Goal: Find specific page/section: Find specific page/section

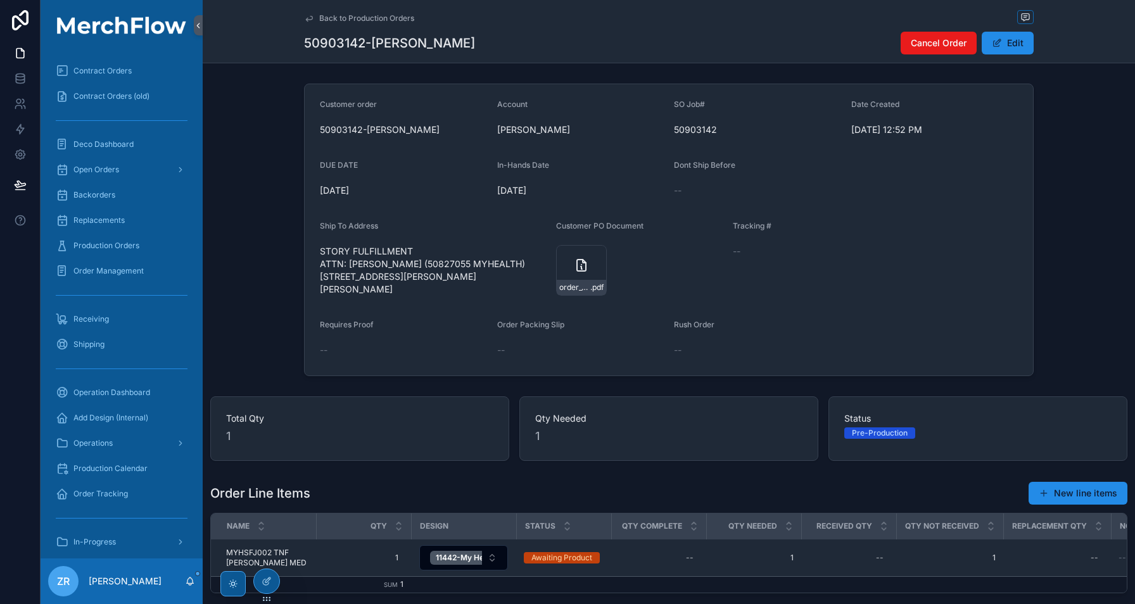
scroll to position [0, 705]
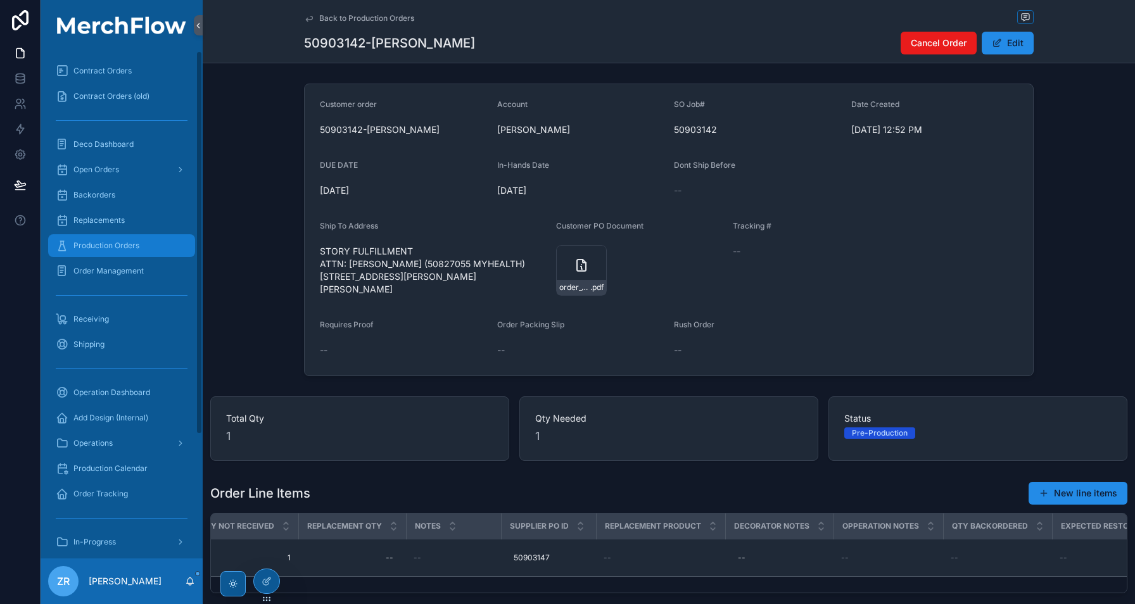
click at [101, 235] on link "Production Orders" at bounding box center [121, 245] width 147 height 23
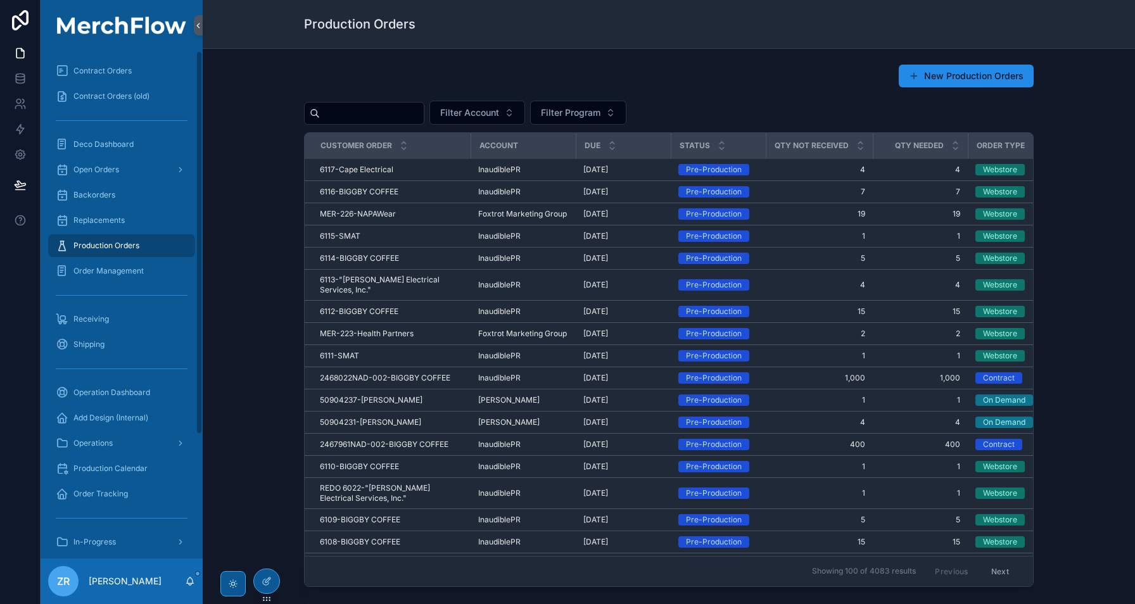
click at [369, 124] on div "scrollable content" at bounding box center [364, 113] width 120 height 23
click at [371, 117] on input "scrollable content" at bounding box center [372, 114] width 104 height 18
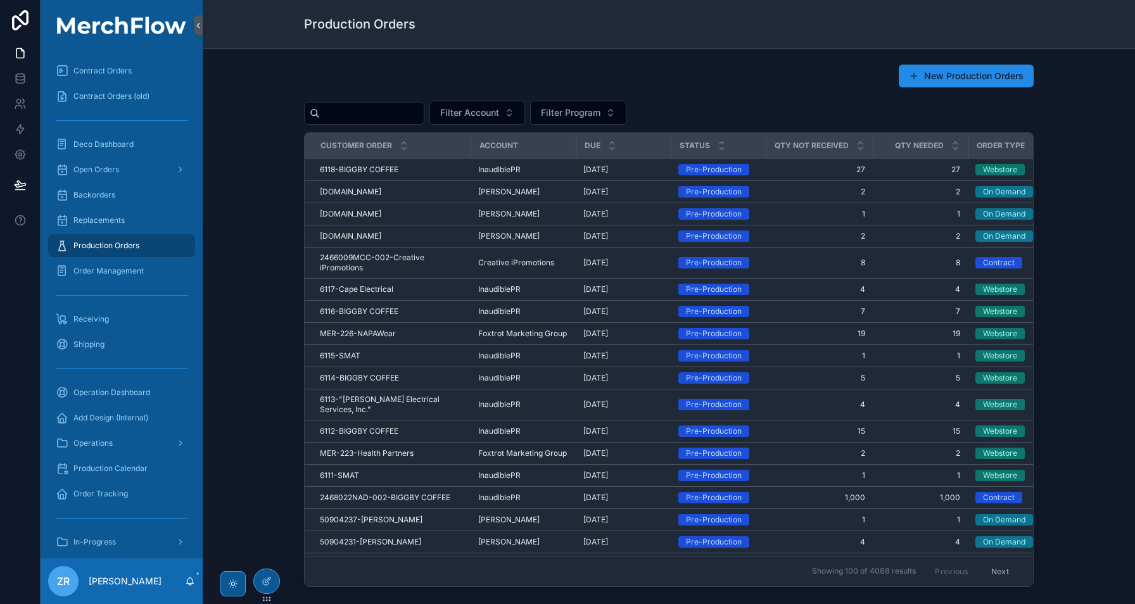
click at [372, 113] on input "scrollable content" at bounding box center [372, 114] width 104 height 18
click at [139, 249] on div "Production Orders" at bounding box center [122, 246] width 132 height 20
click at [357, 122] on input "scrollable content" at bounding box center [372, 114] width 104 height 18
type input "*"
click at [187, 583] on icon "scrollable content" at bounding box center [190, 581] width 7 height 6
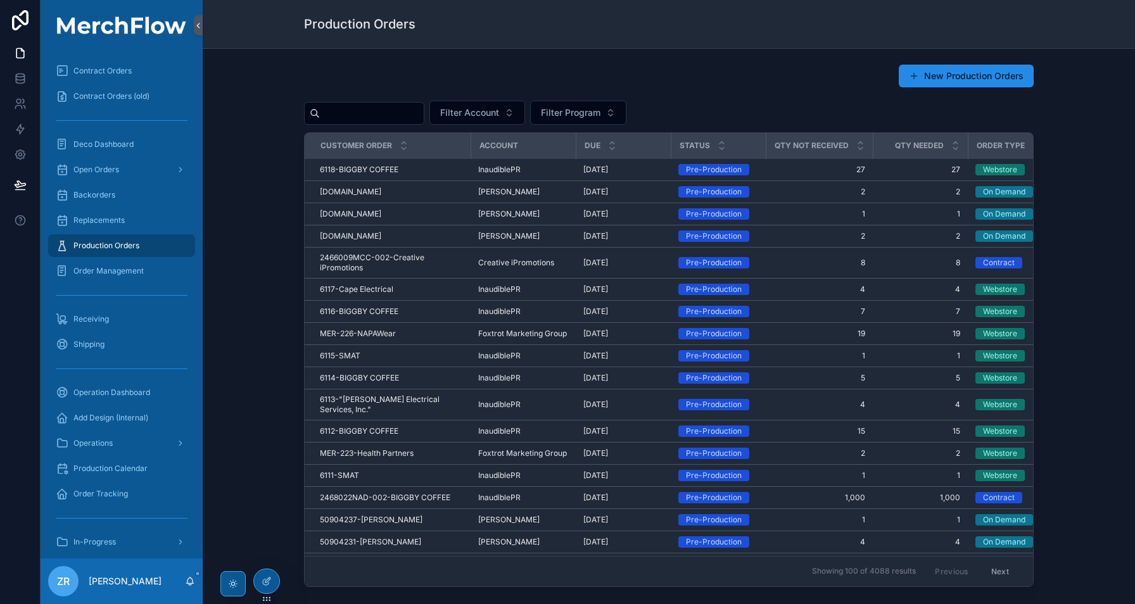
click at [279, 94] on div "New Production Orders Filter Account Filter Program Customer order Account DUE …" at bounding box center [669, 325] width 912 height 533
click at [365, 73] on div "New Production Orders" at bounding box center [669, 78] width 730 height 29
click at [122, 224] on span "Replacements" at bounding box center [98, 220] width 51 height 10
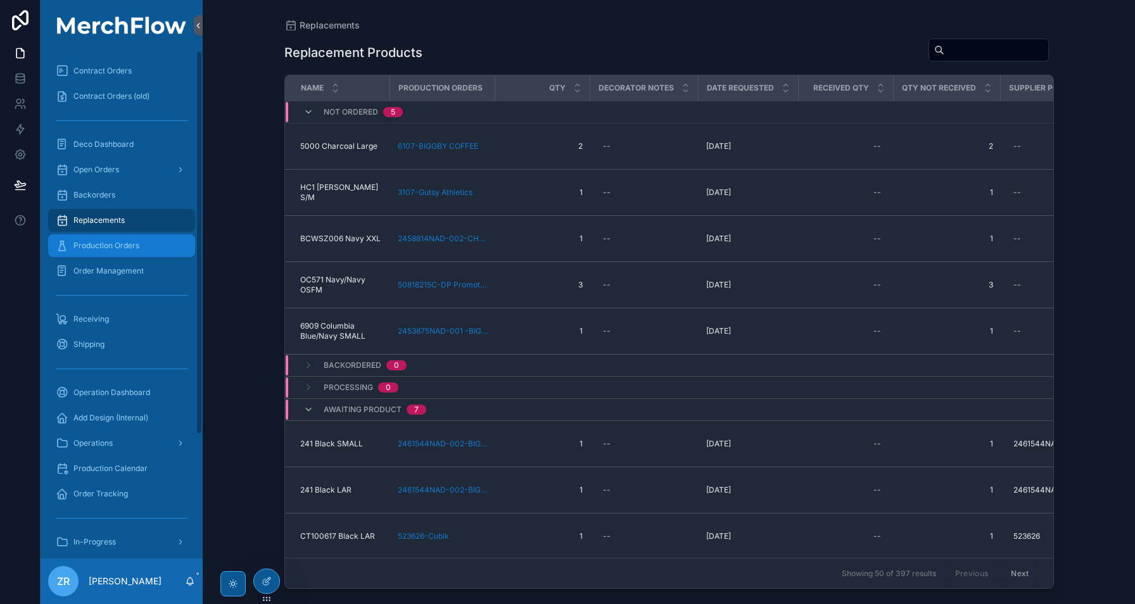
click at [131, 244] on span "Production Orders" at bounding box center [106, 246] width 66 height 10
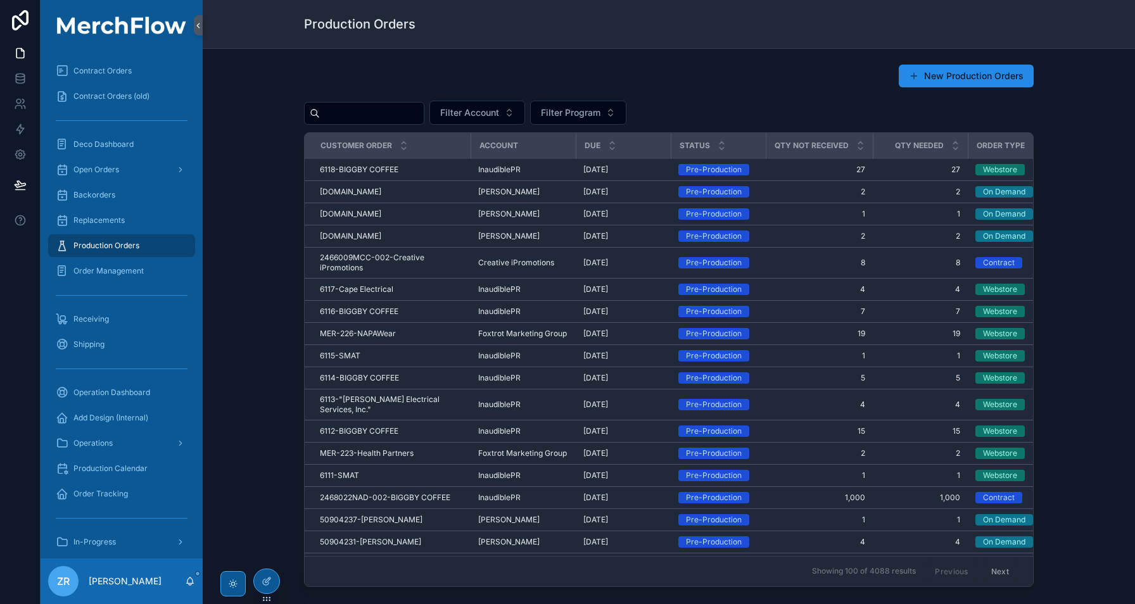
click at [345, 120] on input "scrollable content" at bounding box center [372, 114] width 104 height 18
paste input "********"
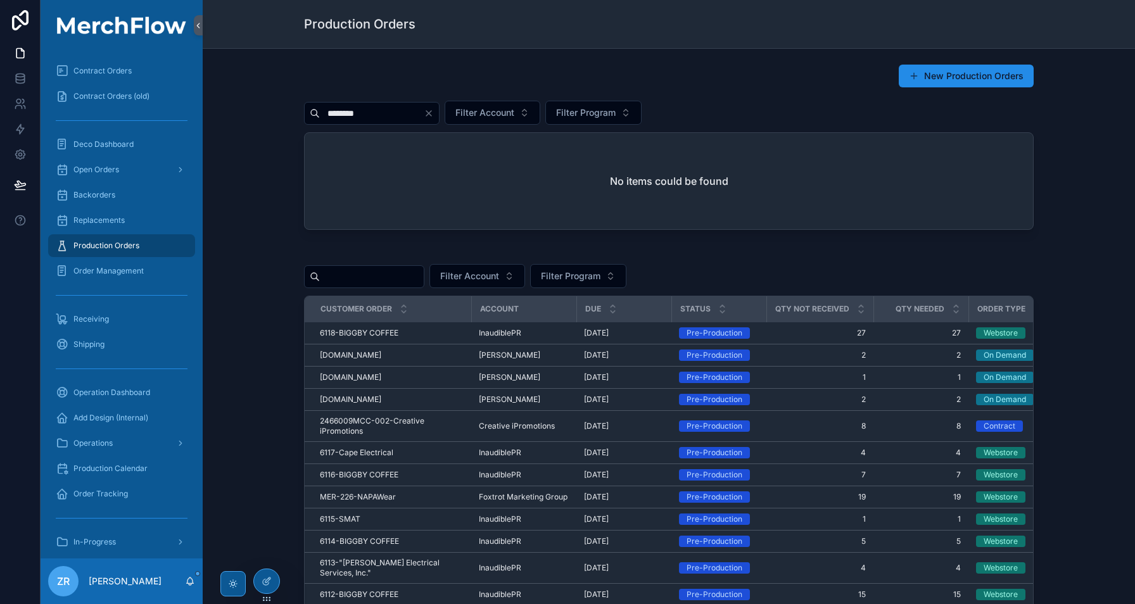
click at [349, 115] on input "********" at bounding box center [372, 114] width 104 height 18
paste input "scrollable content"
type input "********"
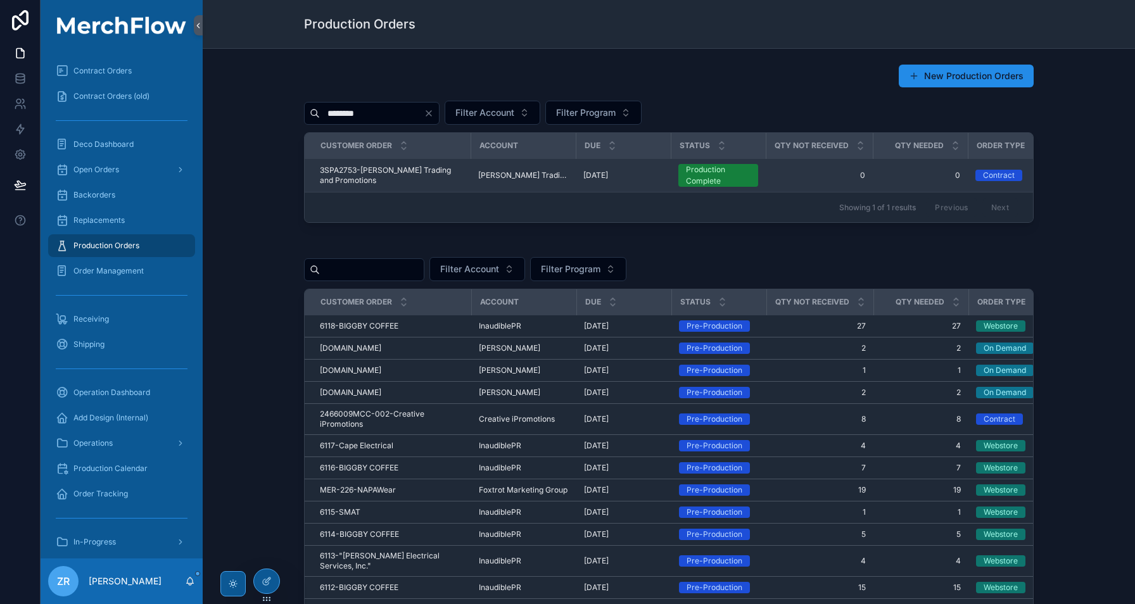
click at [409, 177] on span "3SPA2753-Sweitzer Trading and Promotions" at bounding box center [391, 175] width 143 height 20
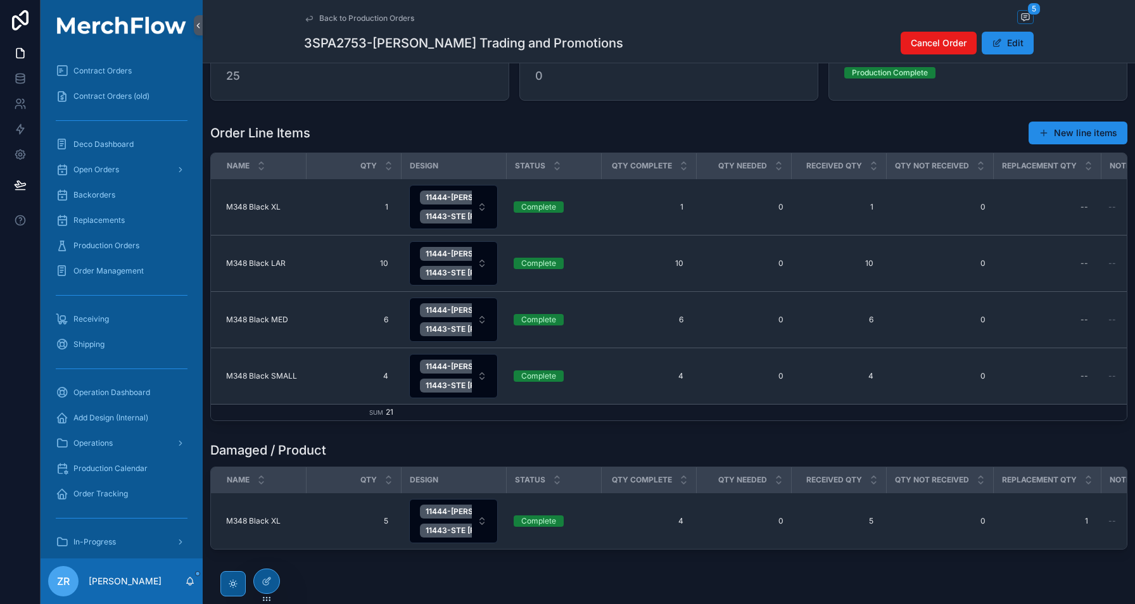
scroll to position [372, 0]
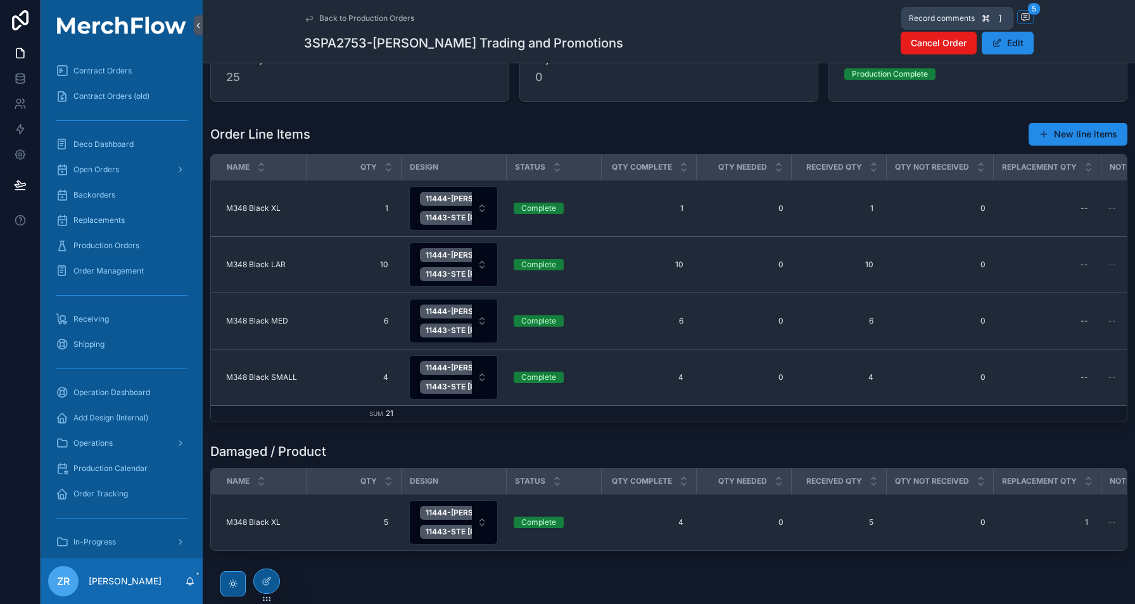
click at [1027, 19] on span "scrollable content" at bounding box center [1025, 17] width 16 height 14
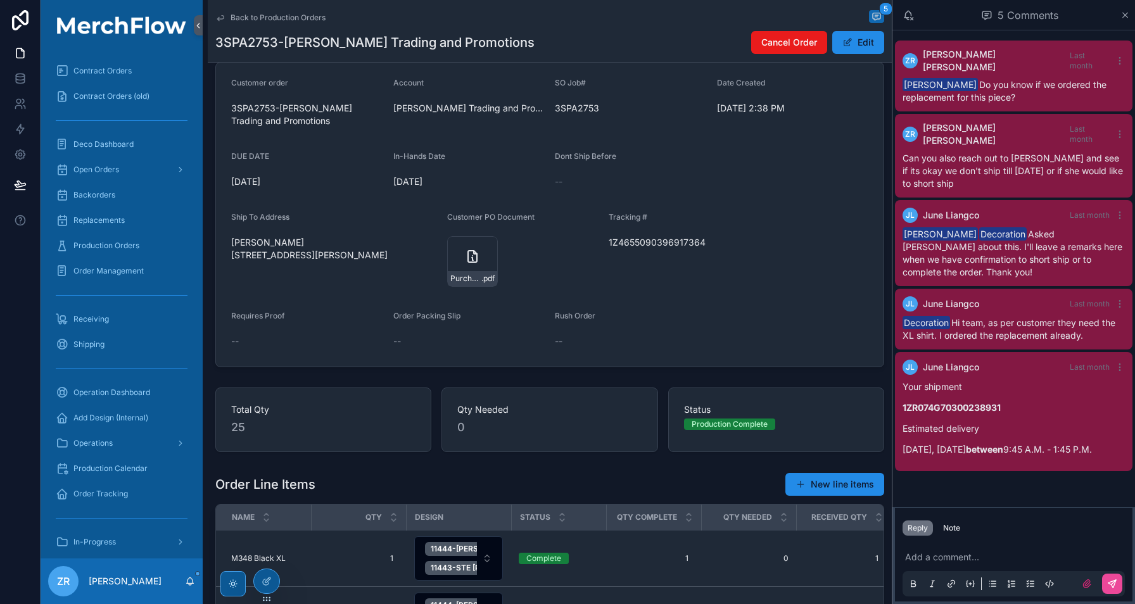
scroll to position [25, 0]
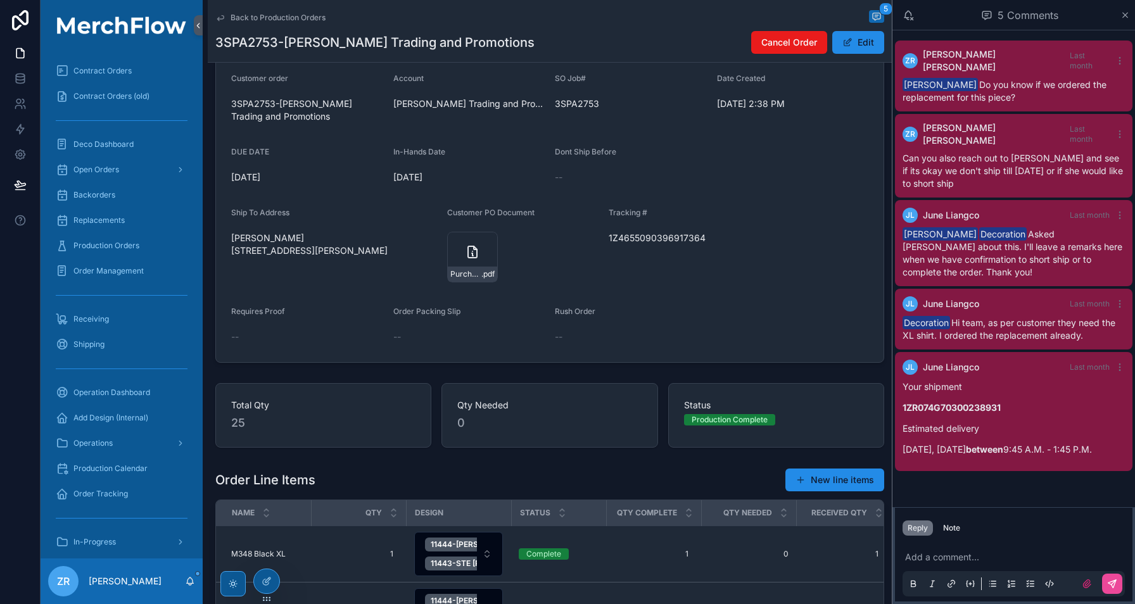
click at [641, 238] on span "1Z4655090396917364" at bounding box center [685, 238] width 152 height 13
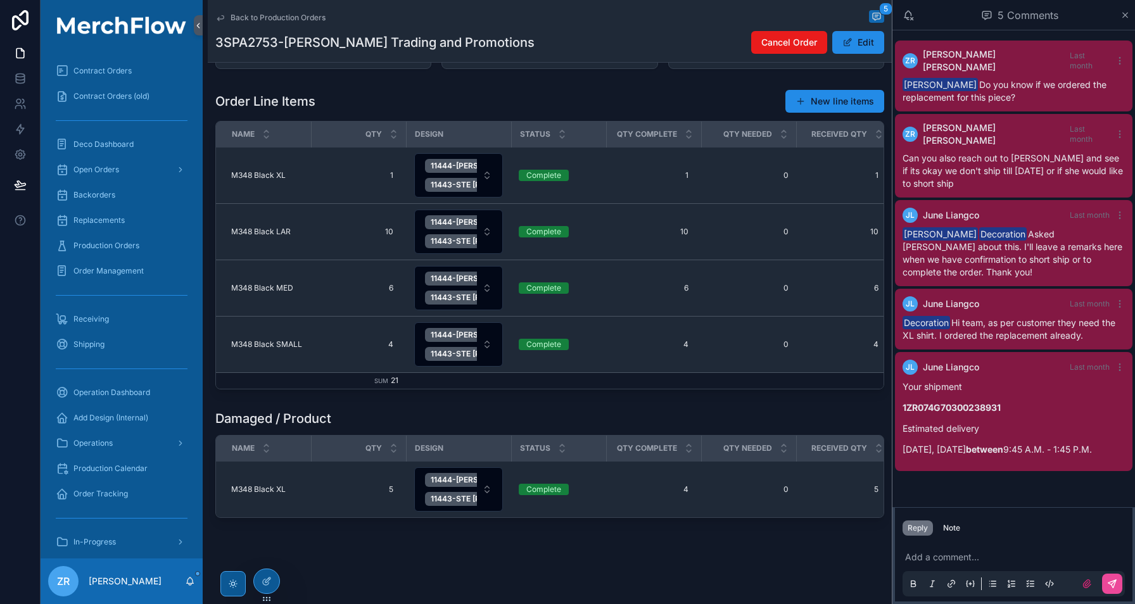
click at [960, 402] on strong "1ZR074G70300238931" at bounding box center [952, 407] width 98 height 11
copy strong "1ZR074G70300238931"
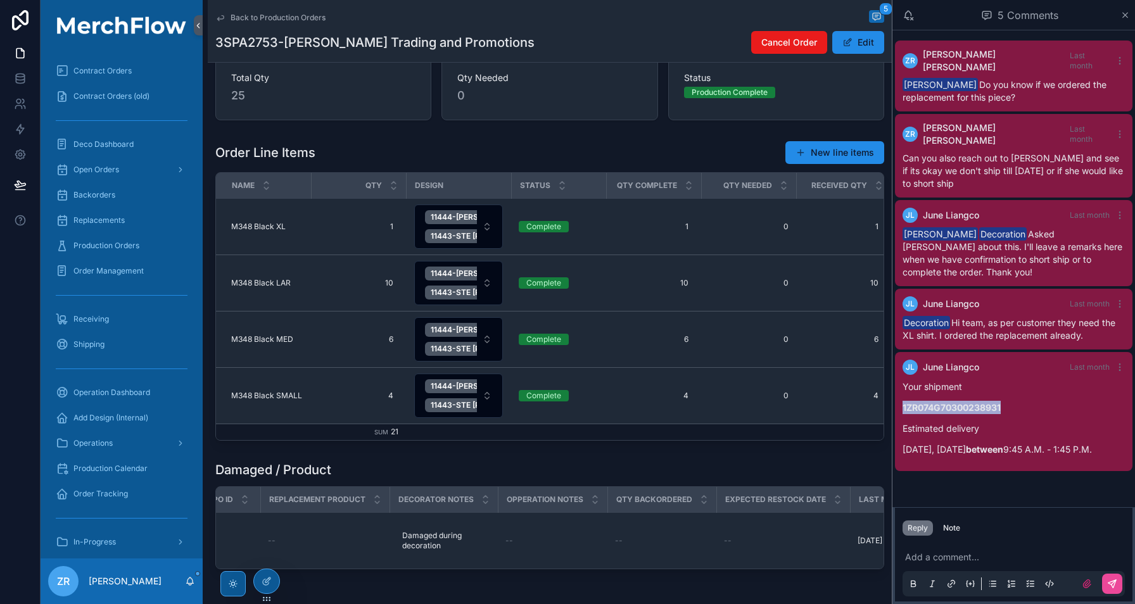
scroll to position [352, 0]
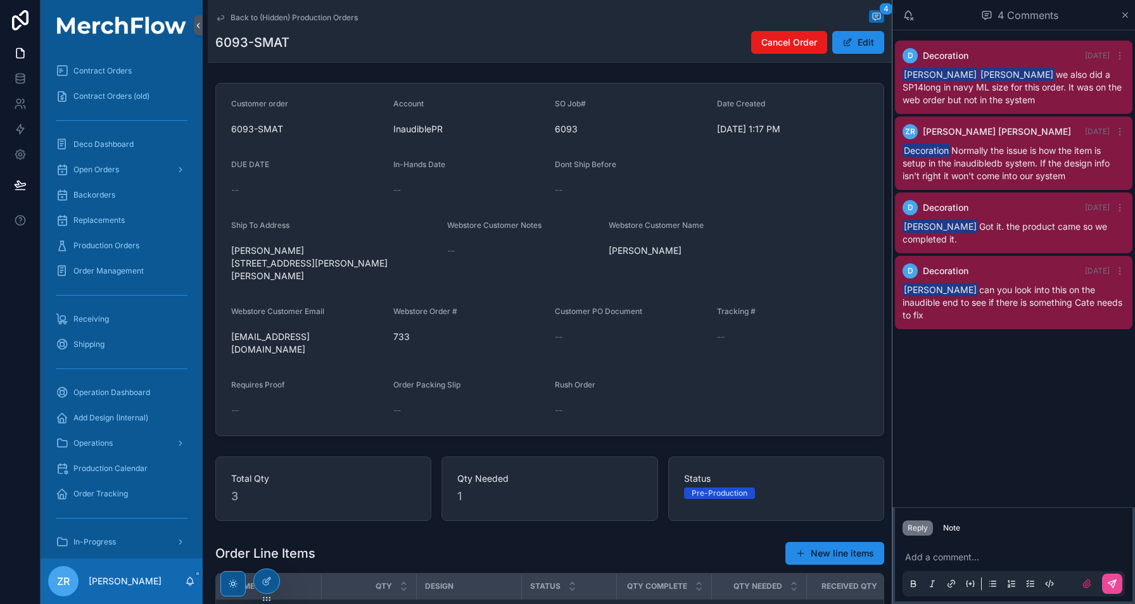
scroll to position [208, 0]
